Goal: Transaction & Acquisition: Purchase product/service

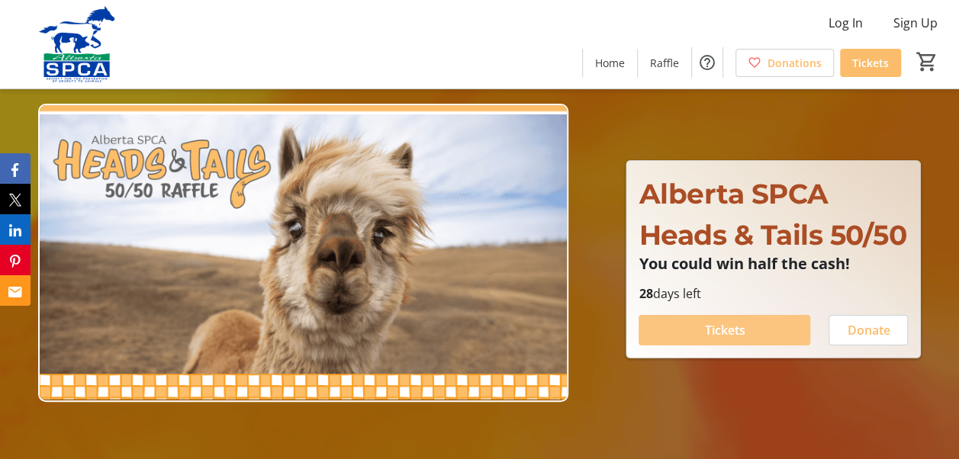
click at [728, 340] on span "Tickets" at bounding box center [724, 330] width 40 height 18
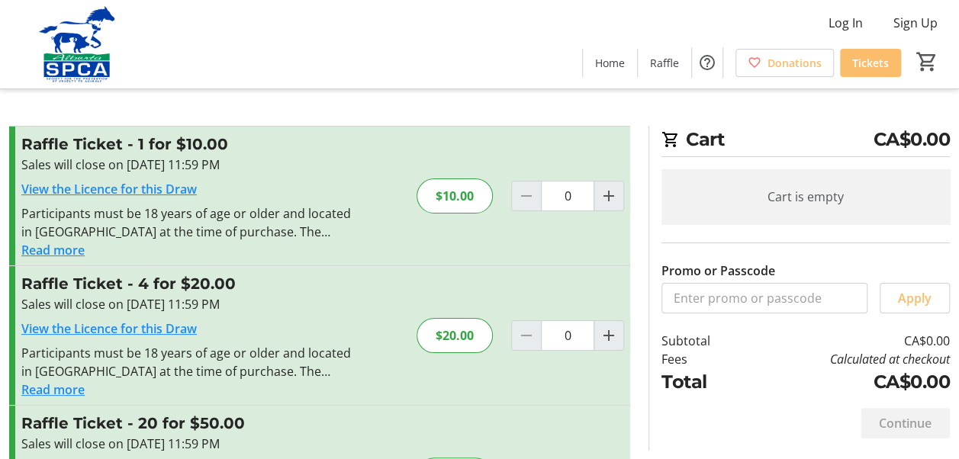
scroll to position [127, 0]
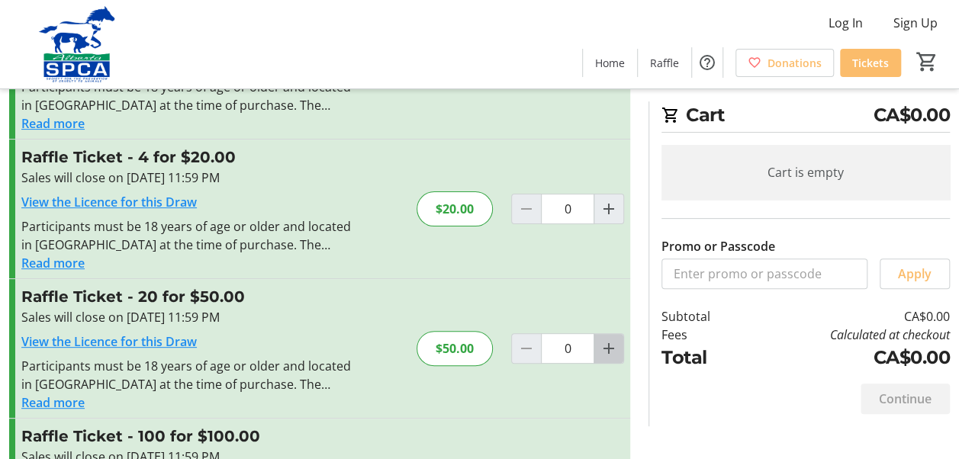
click at [610, 351] on mat-icon "Increment by one" at bounding box center [609, 349] width 18 height 18
type input "1"
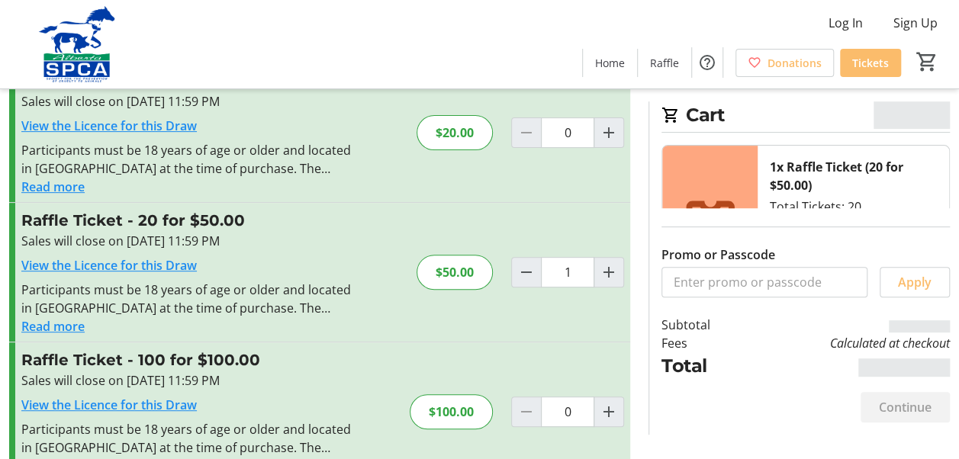
scroll to position [243, 0]
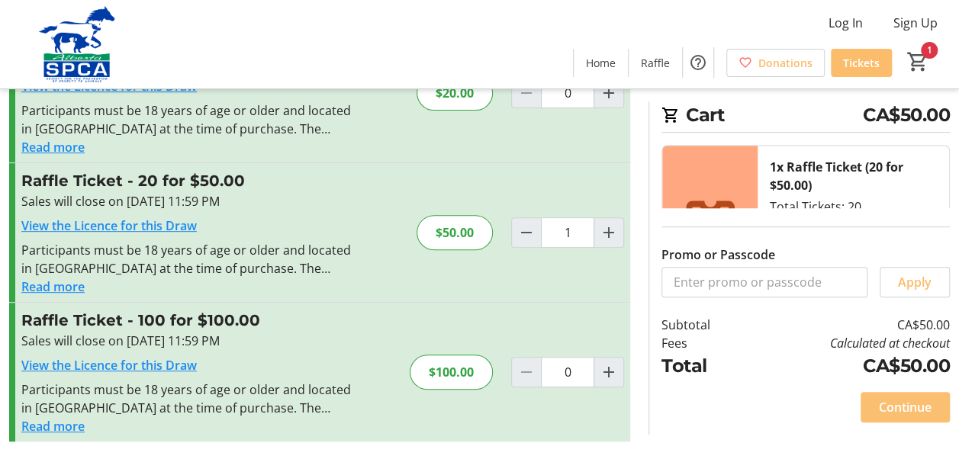
click at [913, 408] on span "Continue" at bounding box center [905, 407] width 53 height 18
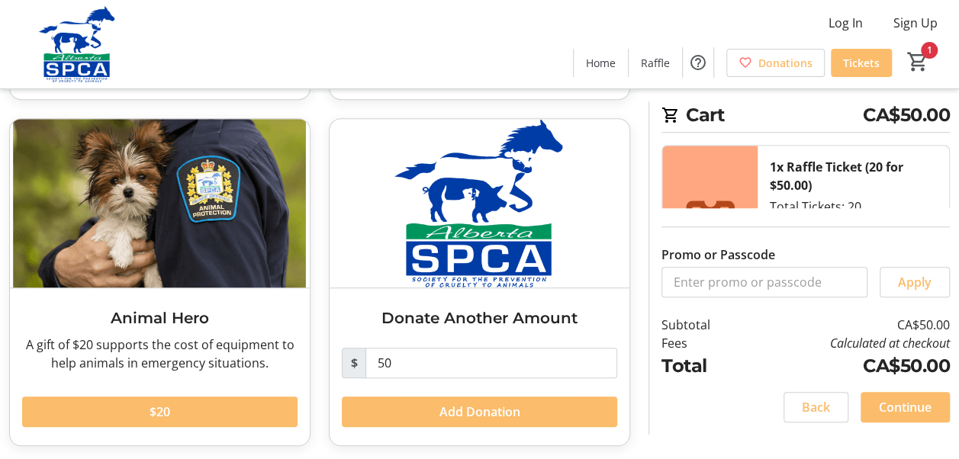
scroll to position [398, 0]
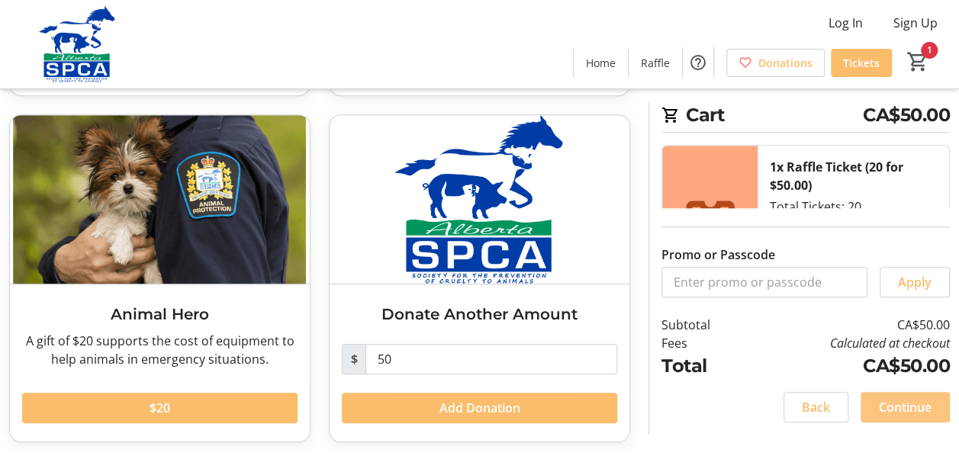
click at [925, 409] on span "Continue" at bounding box center [905, 407] width 53 height 18
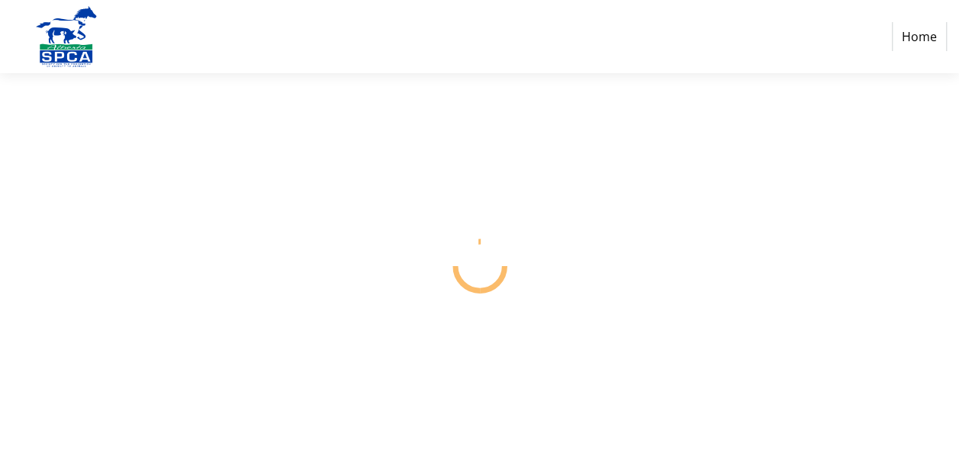
select select "CA"
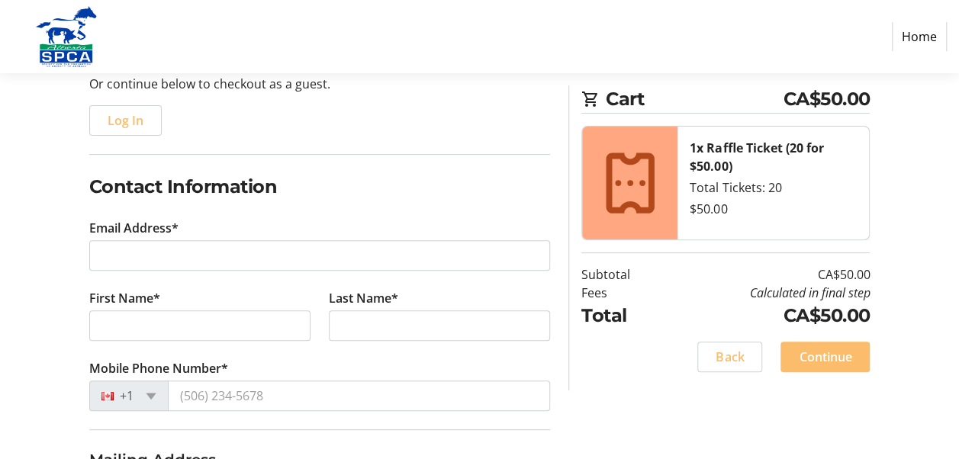
scroll to position [254, 0]
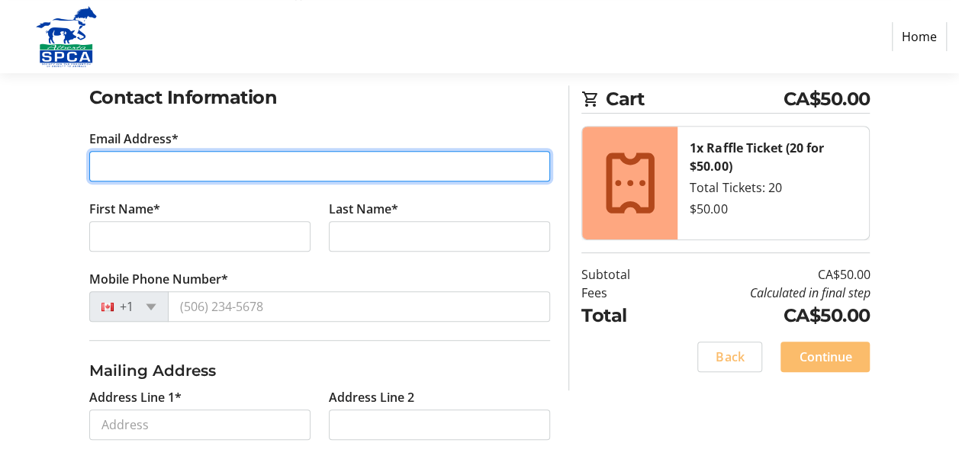
click at [208, 161] on input "Email Address*" at bounding box center [320, 166] width 462 height 31
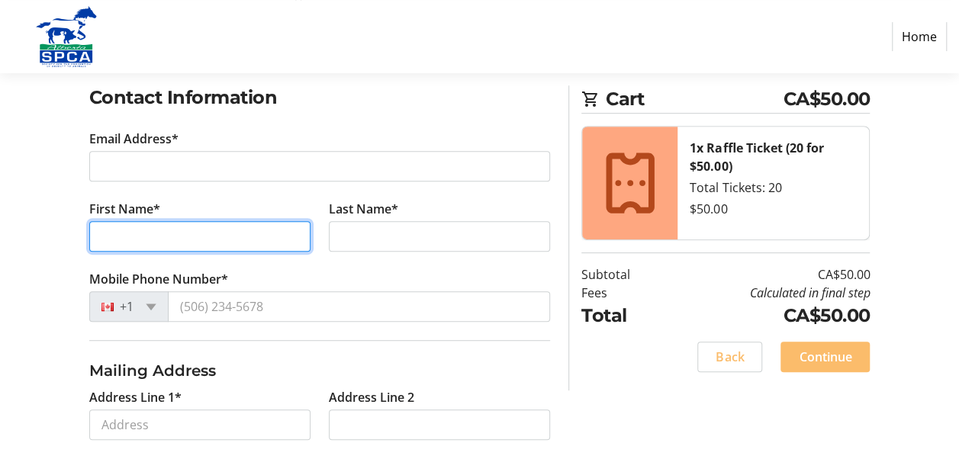
click at [166, 236] on tr-form-field "First Name*" at bounding box center [200, 235] width 240 height 70
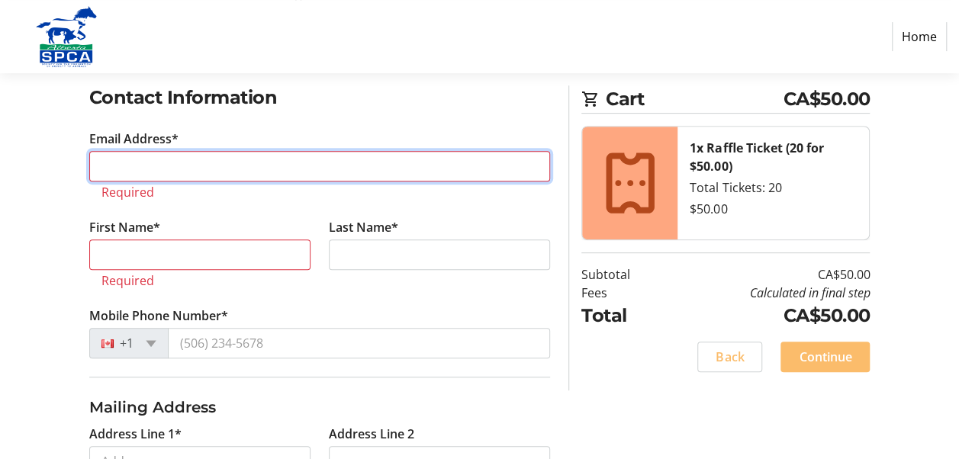
click at [162, 163] on input "Email Address*" at bounding box center [320, 166] width 462 height 31
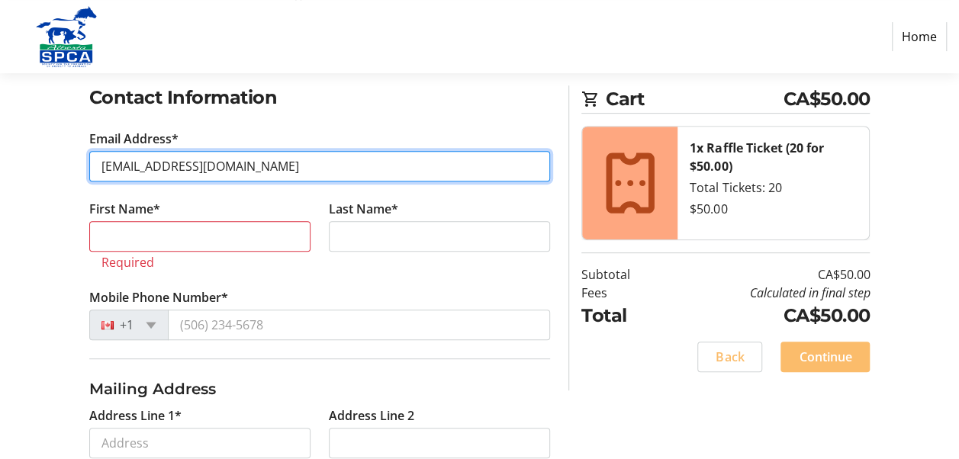
type input "[EMAIL_ADDRESS][DOMAIN_NAME]"
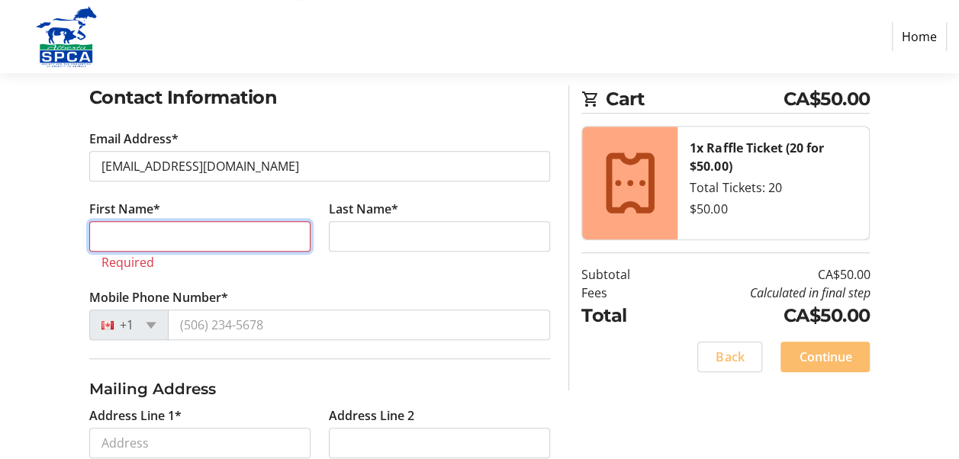
click at [166, 235] on input "First Name*" at bounding box center [199, 236] width 221 height 31
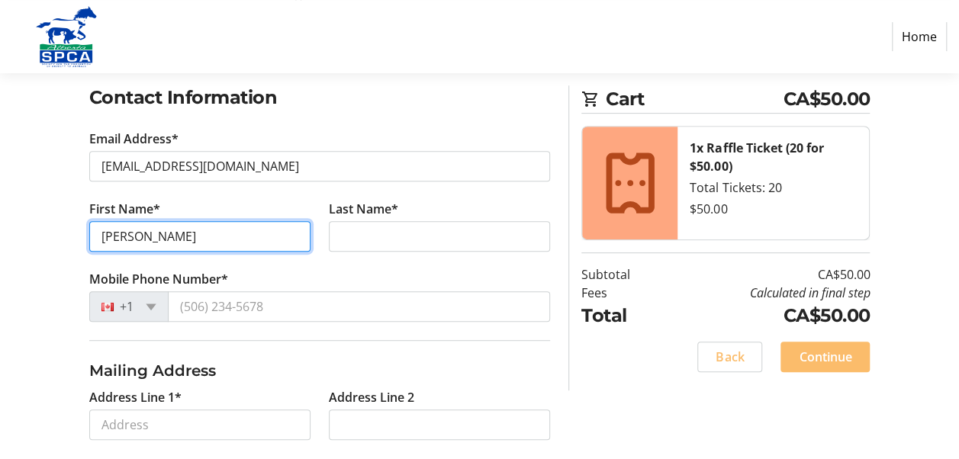
type input "[PERSON_NAME]"
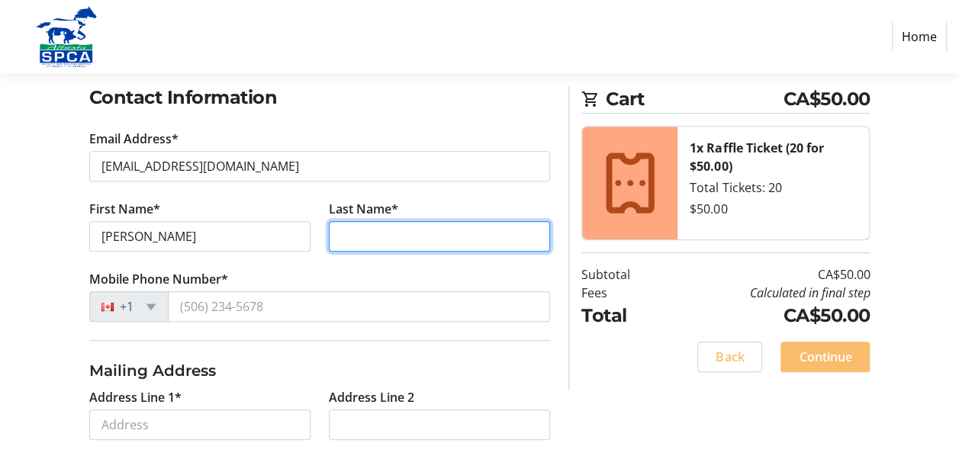
click at [385, 229] on input "Last Name*" at bounding box center [439, 236] width 221 height 31
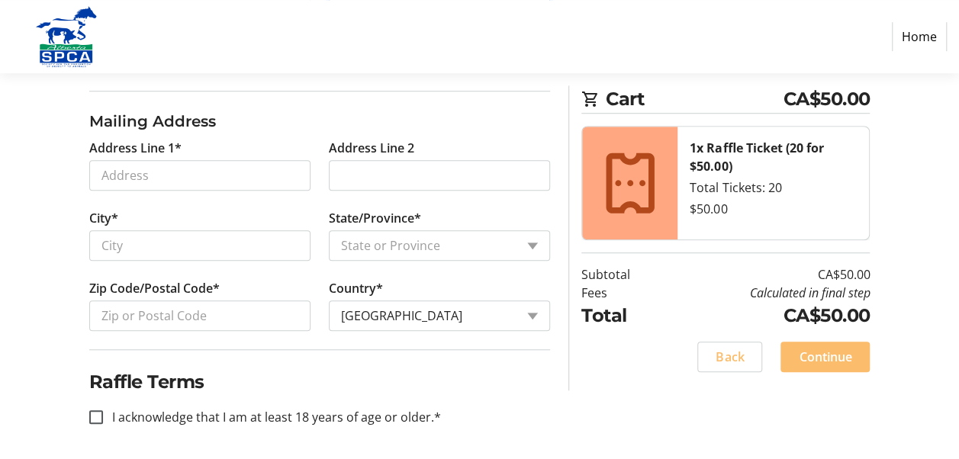
scroll to position [376, 0]
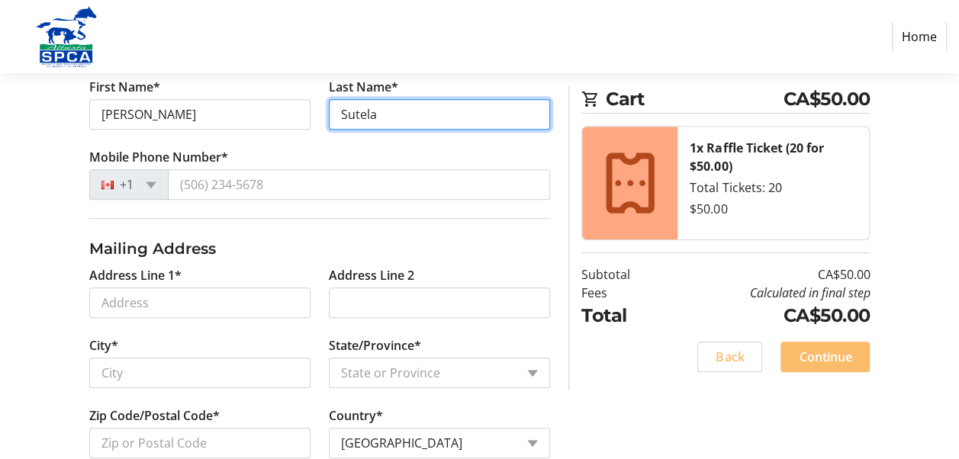
type input "Sutela"
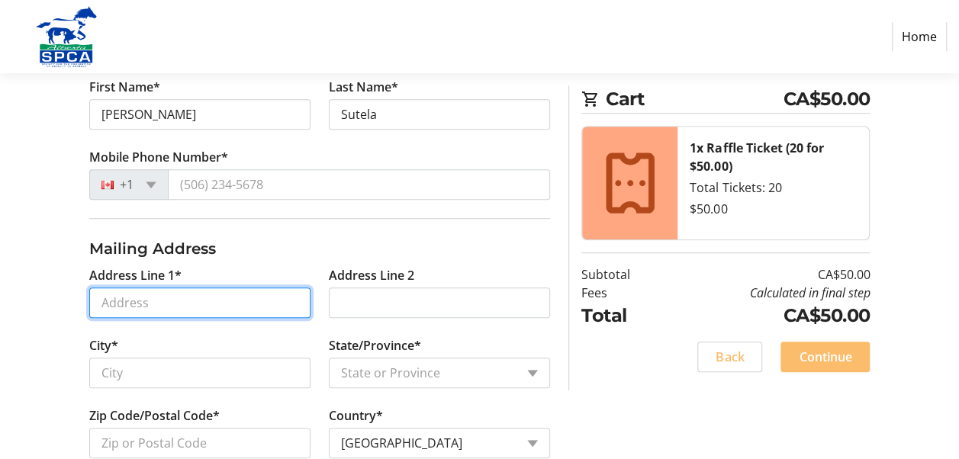
click at [147, 299] on input "Address Line 1*" at bounding box center [199, 303] width 221 height 31
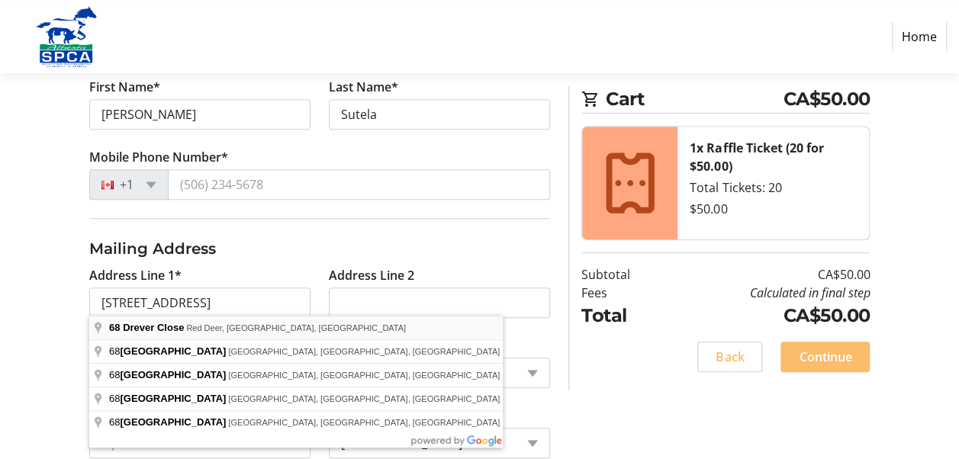
type input "[STREET_ADDRESS]"
type input "Red Deer"
select select "AB"
type input "T4R 2N6"
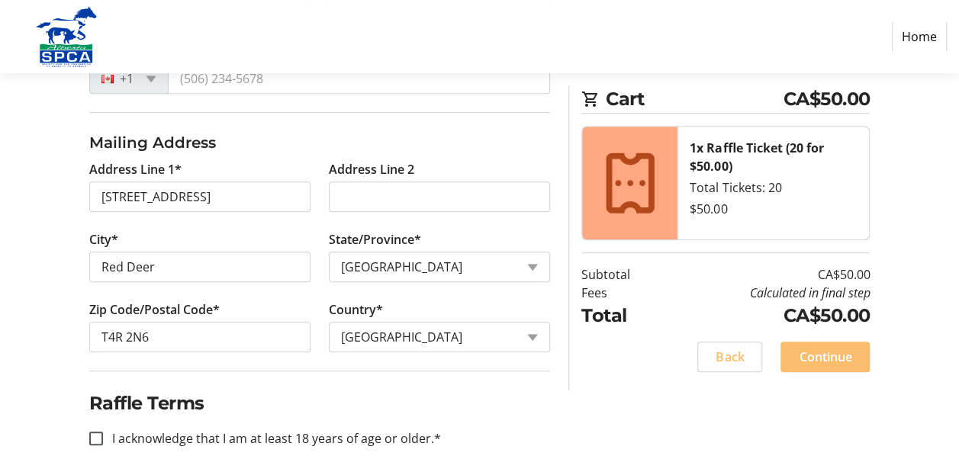
scroll to position [504, 0]
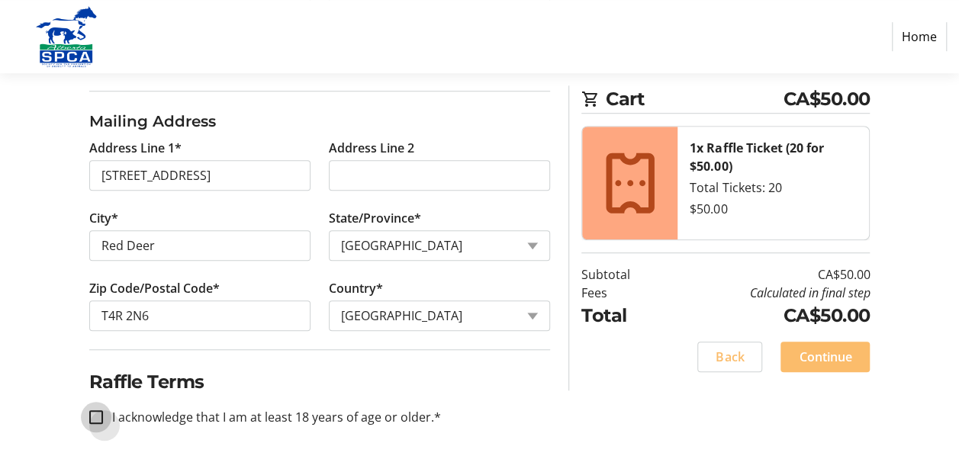
click at [96, 413] on input "I acknowledge that I am at least 18 years of age or older.*" at bounding box center [96, 418] width 14 height 14
checkbox input "true"
click at [817, 359] on span "Continue" at bounding box center [825, 357] width 53 height 18
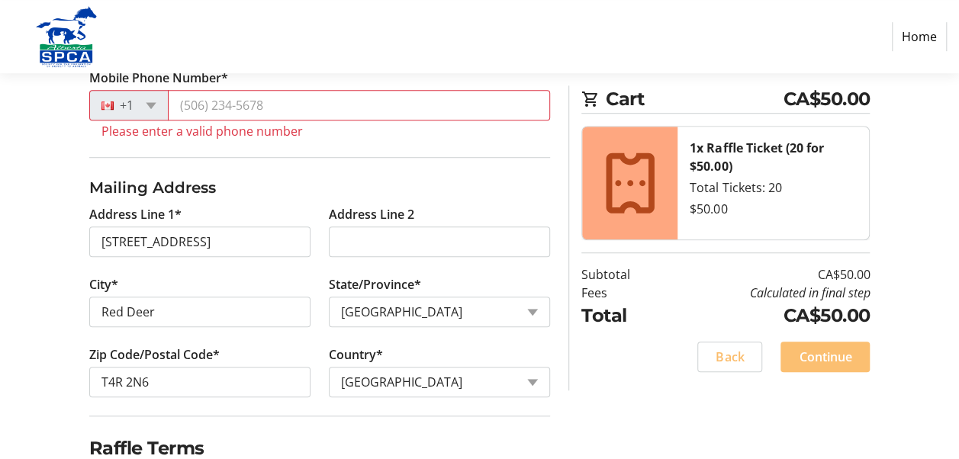
scroll to position [424, 0]
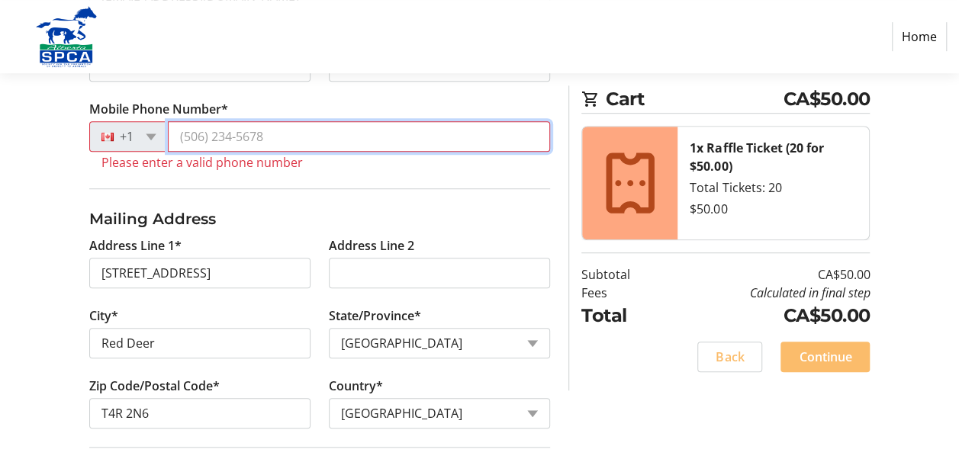
click at [246, 140] on input "Mobile Phone Number*" at bounding box center [359, 136] width 383 height 31
